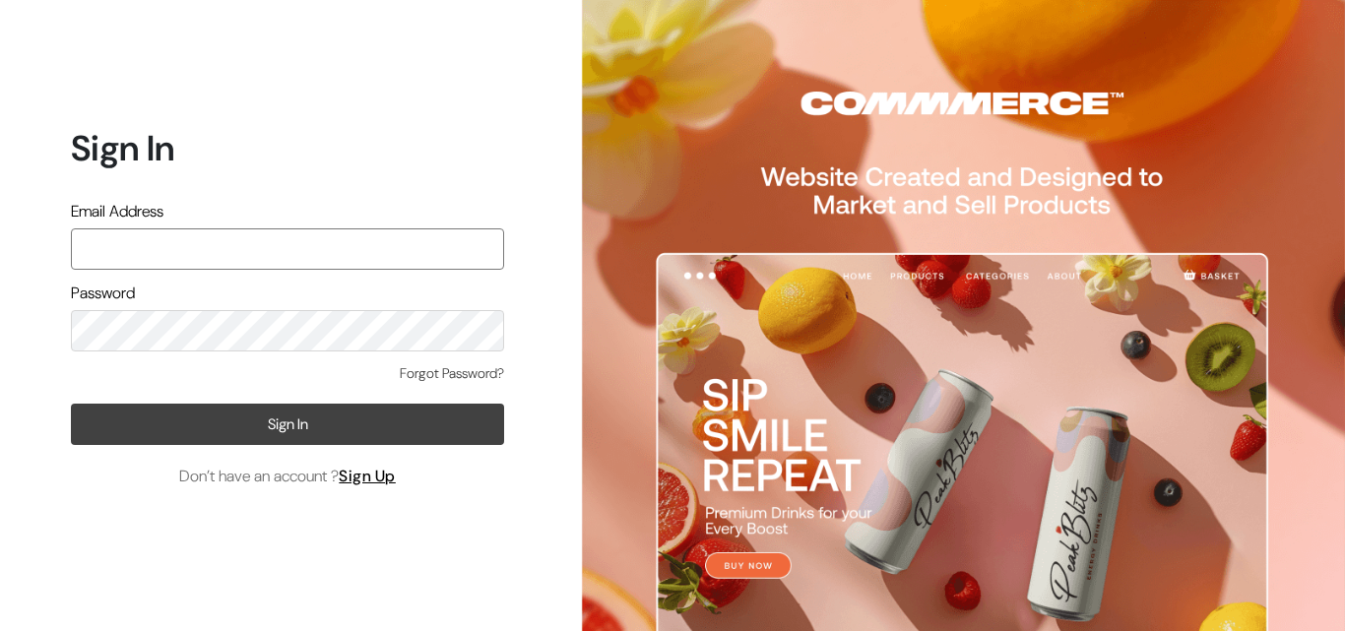
type input "knitbirds@gmail.com"
click at [391, 431] on button "Sign In" at bounding box center [287, 424] width 433 height 41
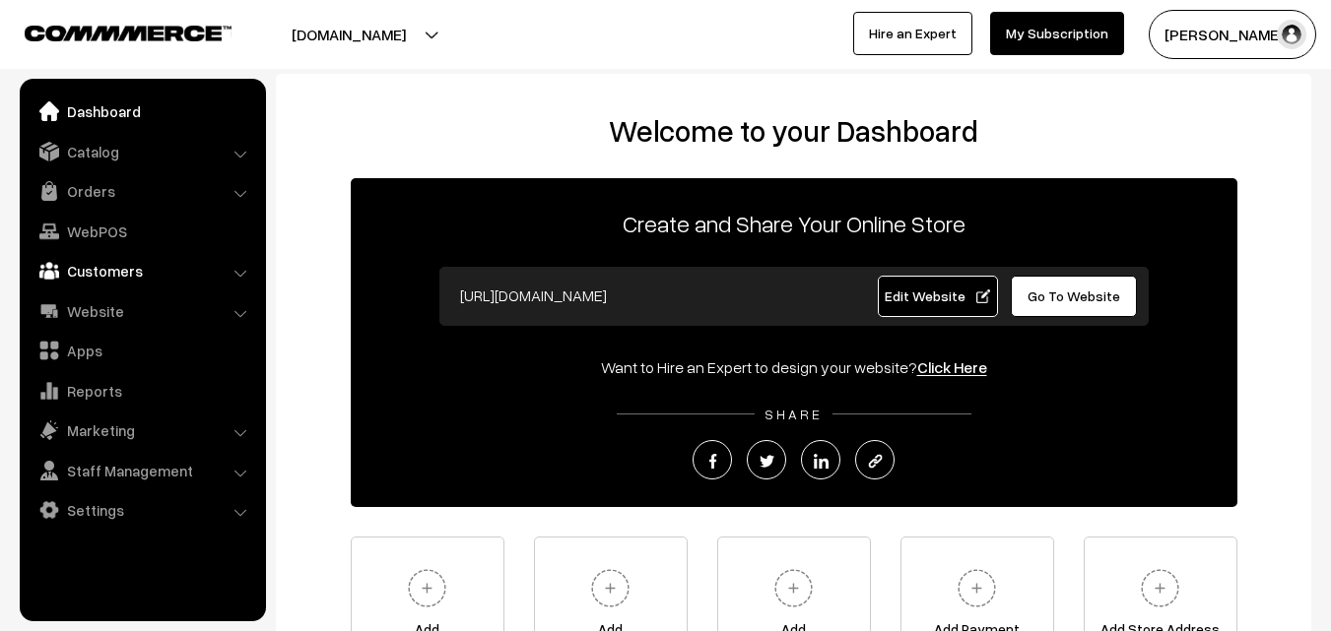
click at [146, 281] on link "Customers" at bounding box center [142, 270] width 234 height 35
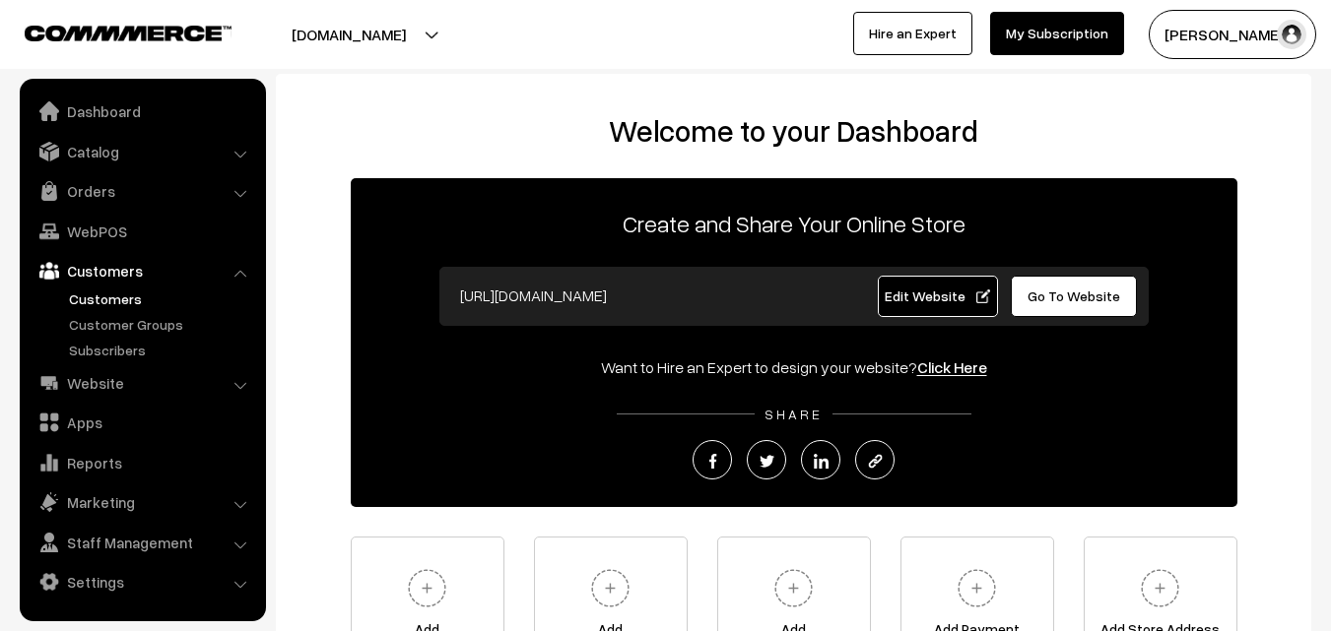
click at [97, 291] on link "Customers" at bounding box center [161, 299] width 195 height 21
click at [110, 293] on link "Customers" at bounding box center [161, 299] width 195 height 21
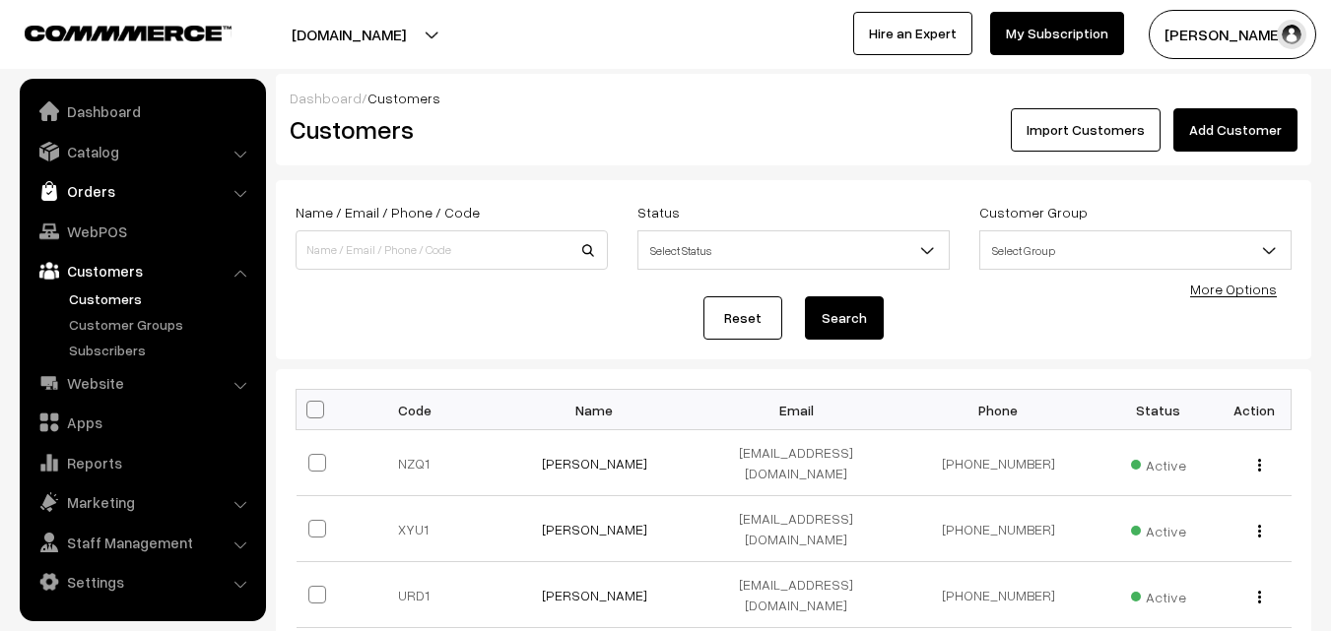
click at [89, 183] on link "Orders" at bounding box center [142, 190] width 234 height 35
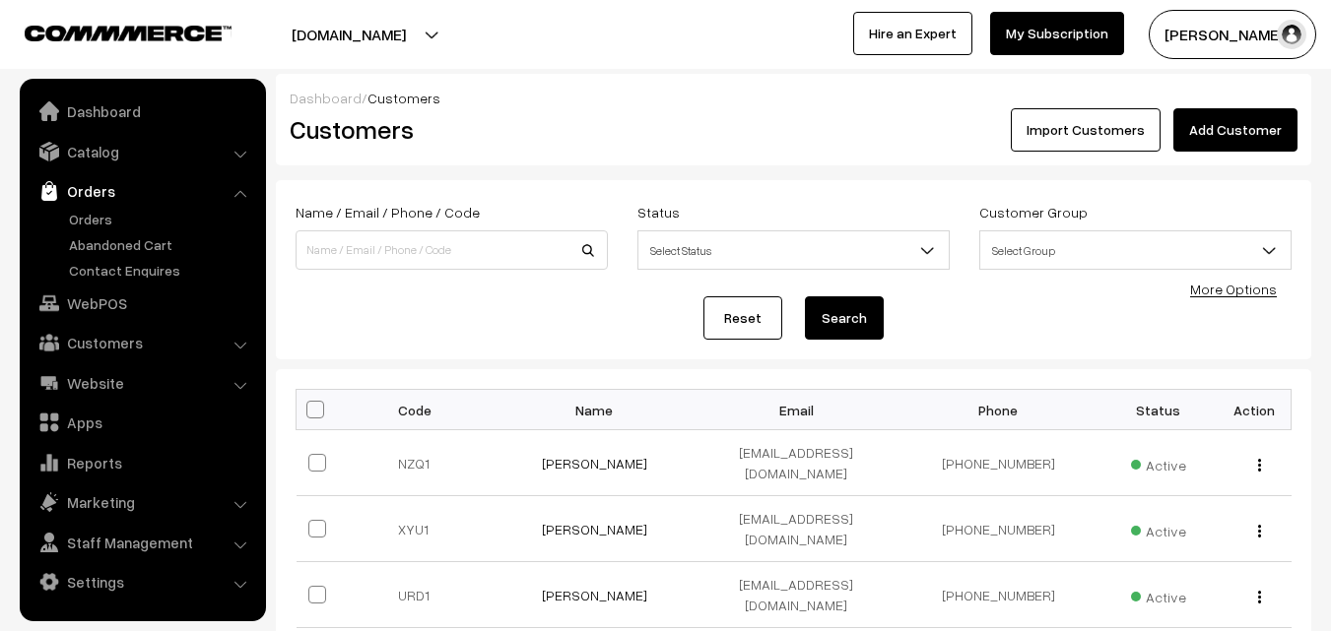
click at [235, 186] on link "Orders" at bounding box center [142, 190] width 234 height 35
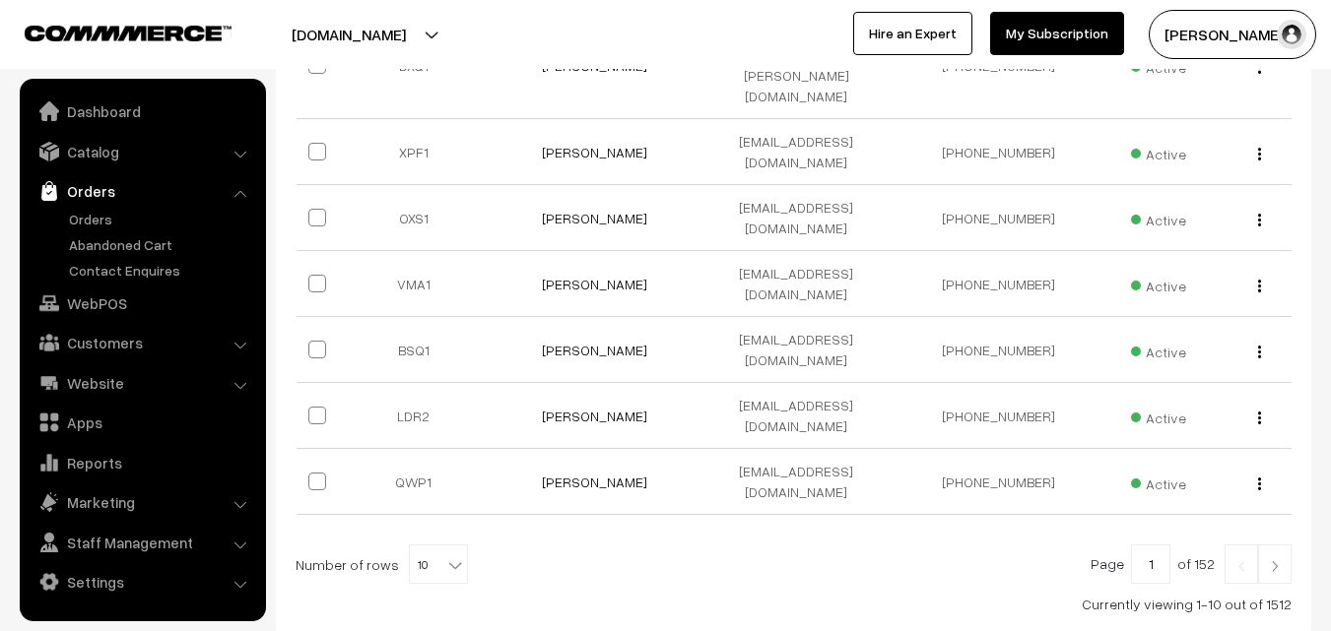
scroll to position [617, 0]
click at [92, 215] on link "Orders" at bounding box center [161, 219] width 195 height 21
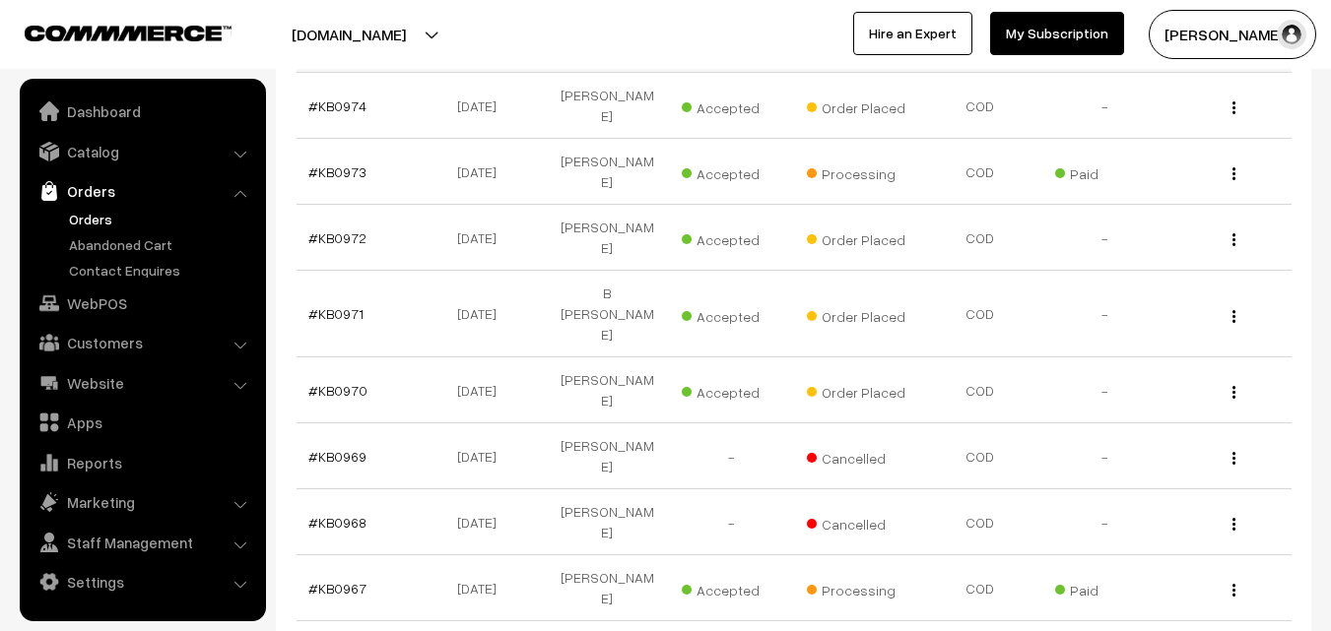
scroll to position [524, 0]
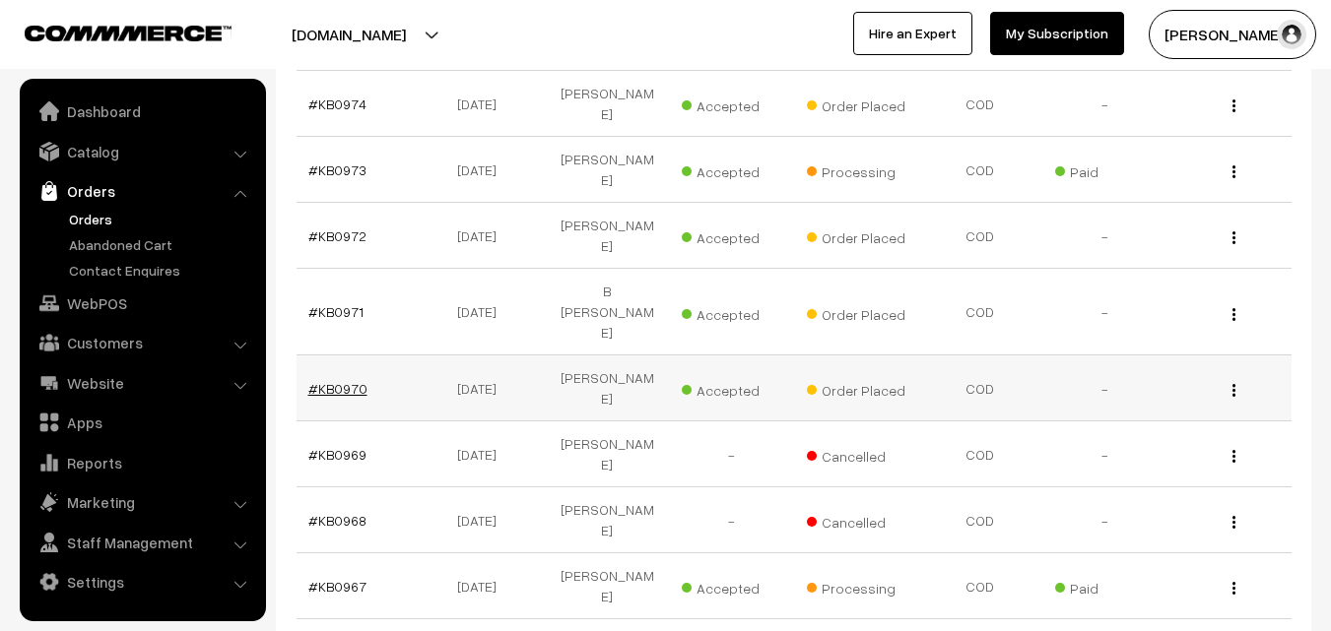
click at [355, 380] on link "#KB0970" at bounding box center [337, 388] width 59 height 17
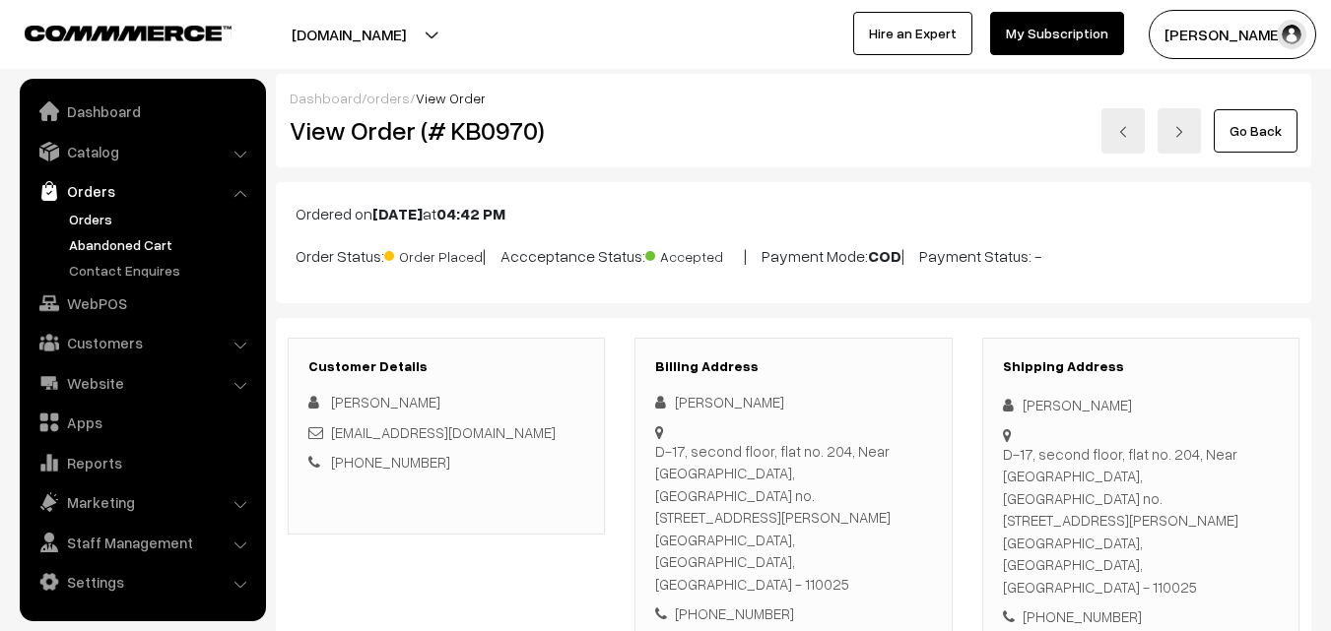
click at [123, 237] on link "Abandoned Cart" at bounding box center [161, 244] width 195 height 21
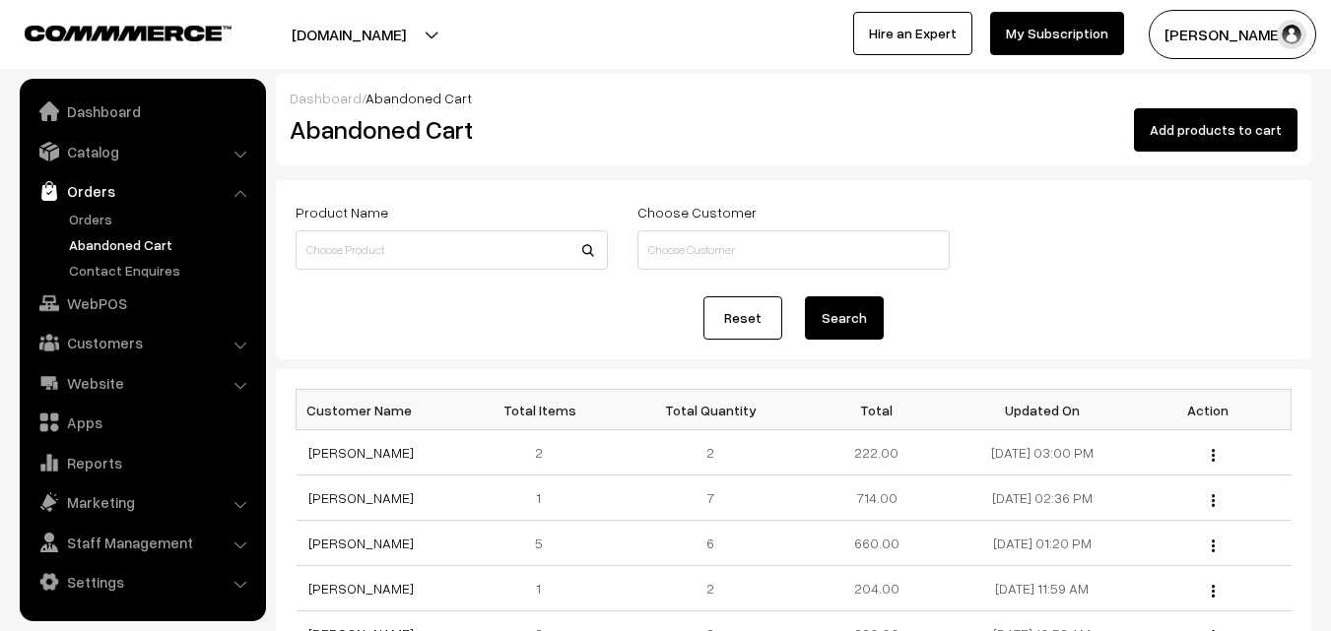
click at [123, 240] on link "Abandoned Cart" at bounding box center [161, 244] width 195 height 21
click at [87, 221] on link "Orders" at bounding box center [161, 219] width 195 height 21
